Goal: Task Accomplishment & Management: Manage account settings

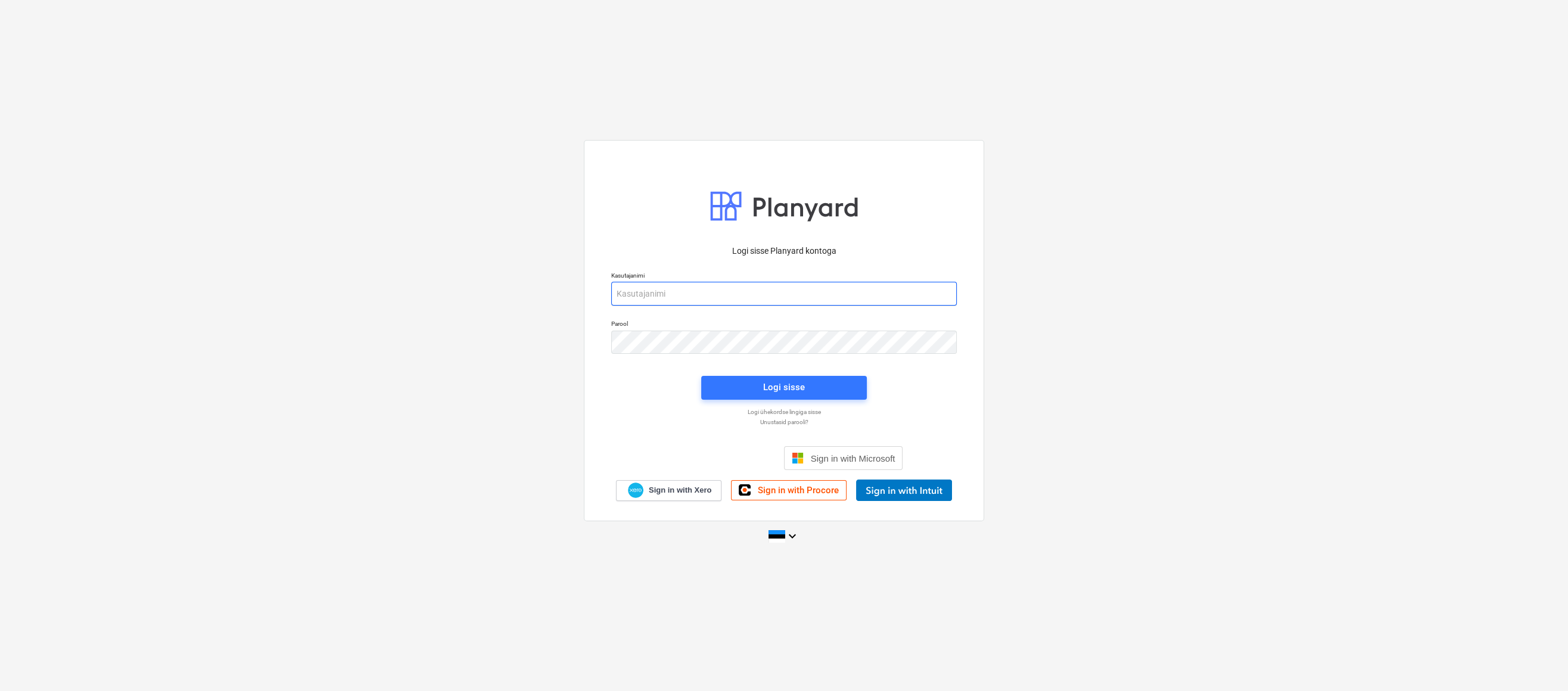
click at [742, 292] on input "email" at bounding box center [784, 294] width 345 height 24
click at [960, 215] on div "Logi sisse Planyard kontoga Kasutajanimi en Parool Sisselogimine ebaõnnestus, p…" at bounding box center [783, 330] width 400 height 382
click at [724, 295] on input "en" at bounding box center [784, 294] width 345 height 24
click at [964, 308] on div "Logi sisse Planyard kontoga Kasutajanimi en Parool Sisselogimine ebaõnnestus, p…" at bounding box center [783, 330] width 400 height 382
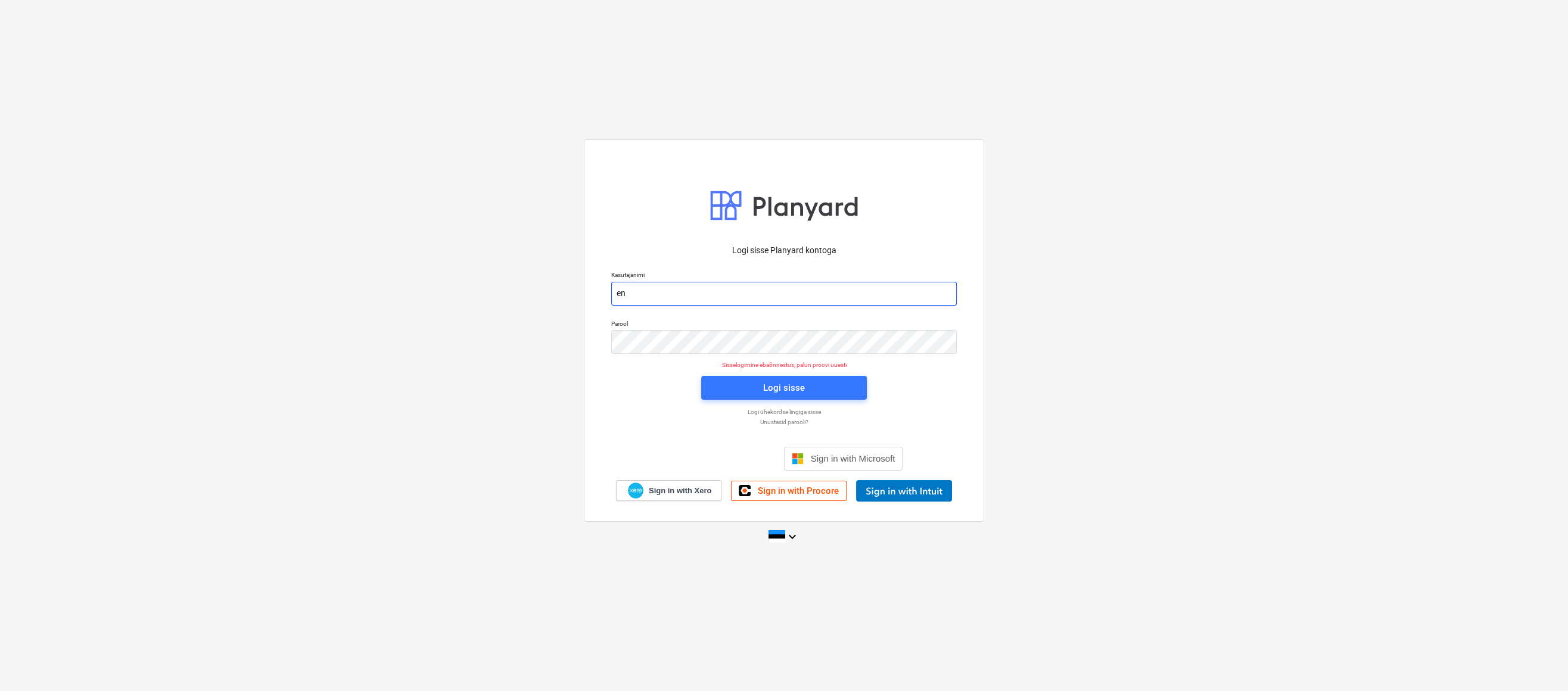
click at [831, 299] on input "en" at bounding box center [784, 294] width 345 height 24
type input "[EMAIL_ADDRESS][DOMAIN_NAME]"
click at [745, 379] on button "Logi sisse" at bounding box center [783, 388] width 165 height 24
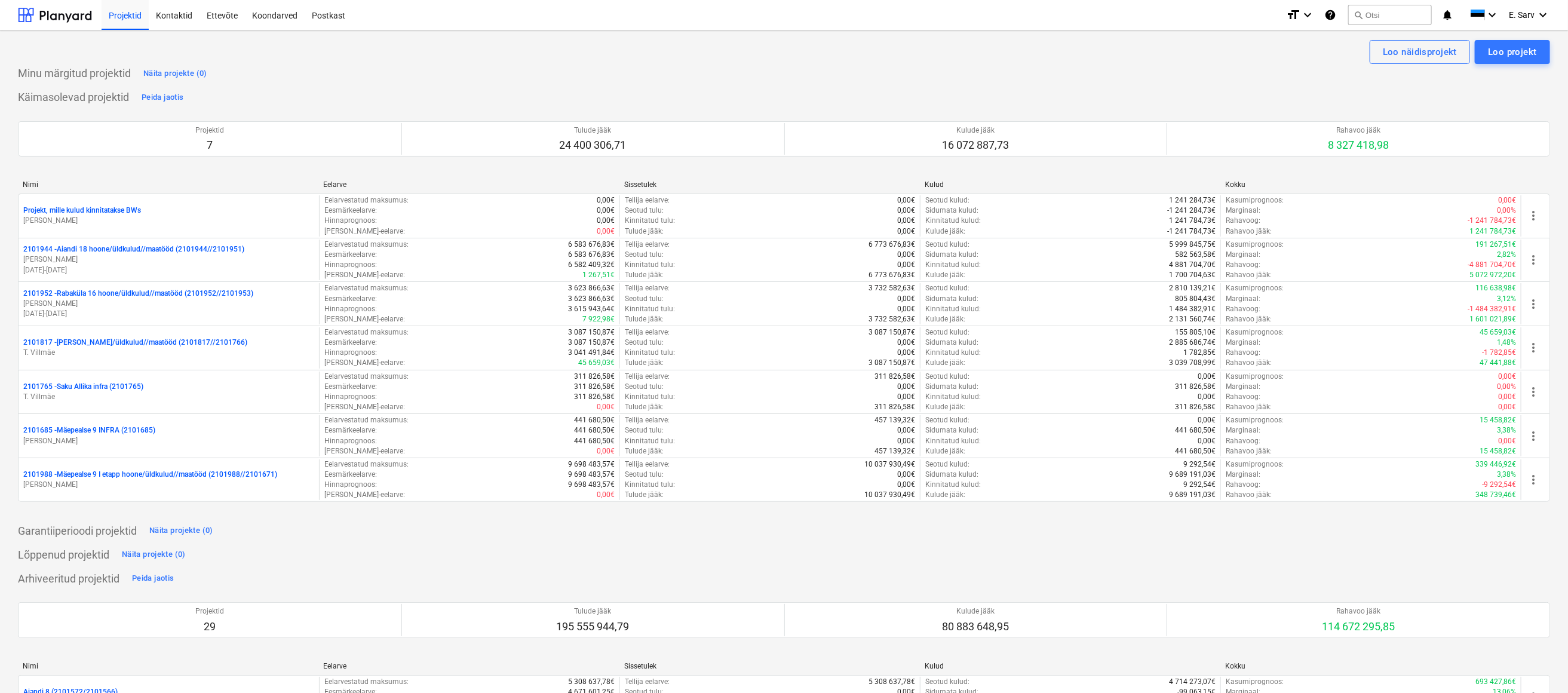
click at [728, 649] on div "Projektid 29 Tulude jääk 195 555 944,79 Kulude jääk 80 883 648,95 Rahavoo jääk …" at bounding box center [784, 619] width 1532 height 64
